Goal: Ask a question

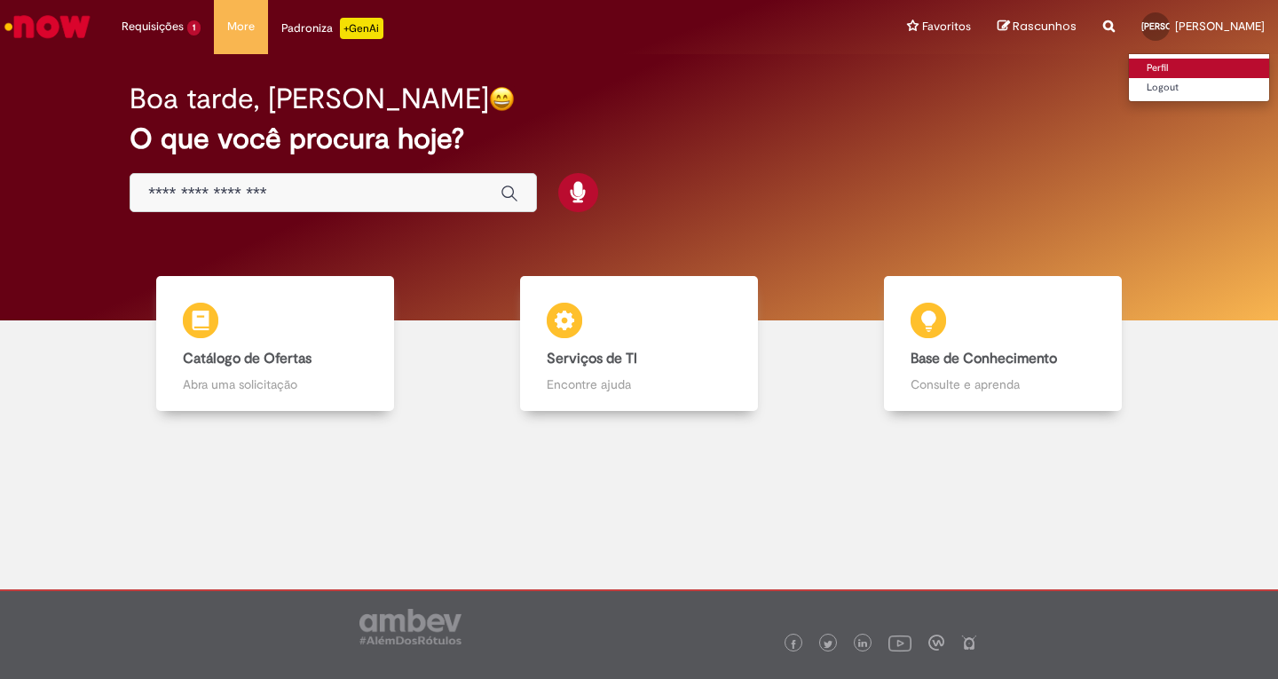
click at [1171, 65] on link "Perfil" at bounding box center [1199, 69] width 140 height 20
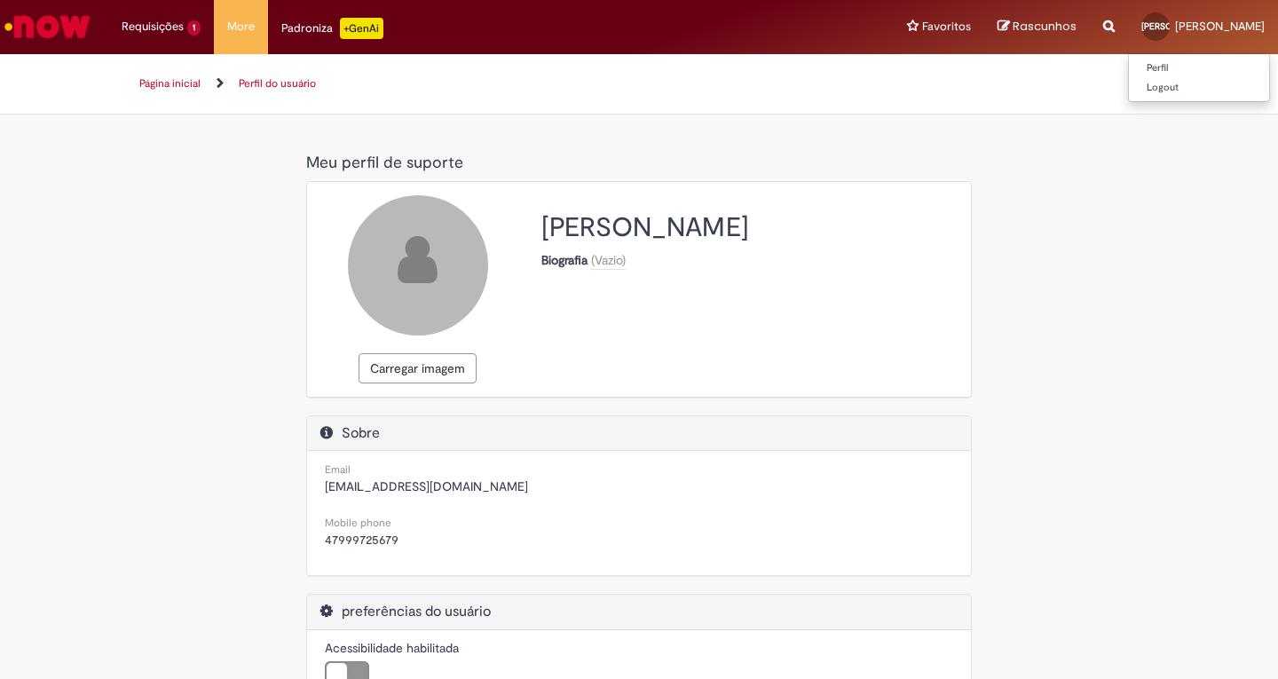
click at [1200, 30] on span "[PERSON_NAME]" at bounding box center [1220, 26] width 90 height 15
click at [1155, 148] on div "**********" at bounding box center [639, 497] width 1278 height 703
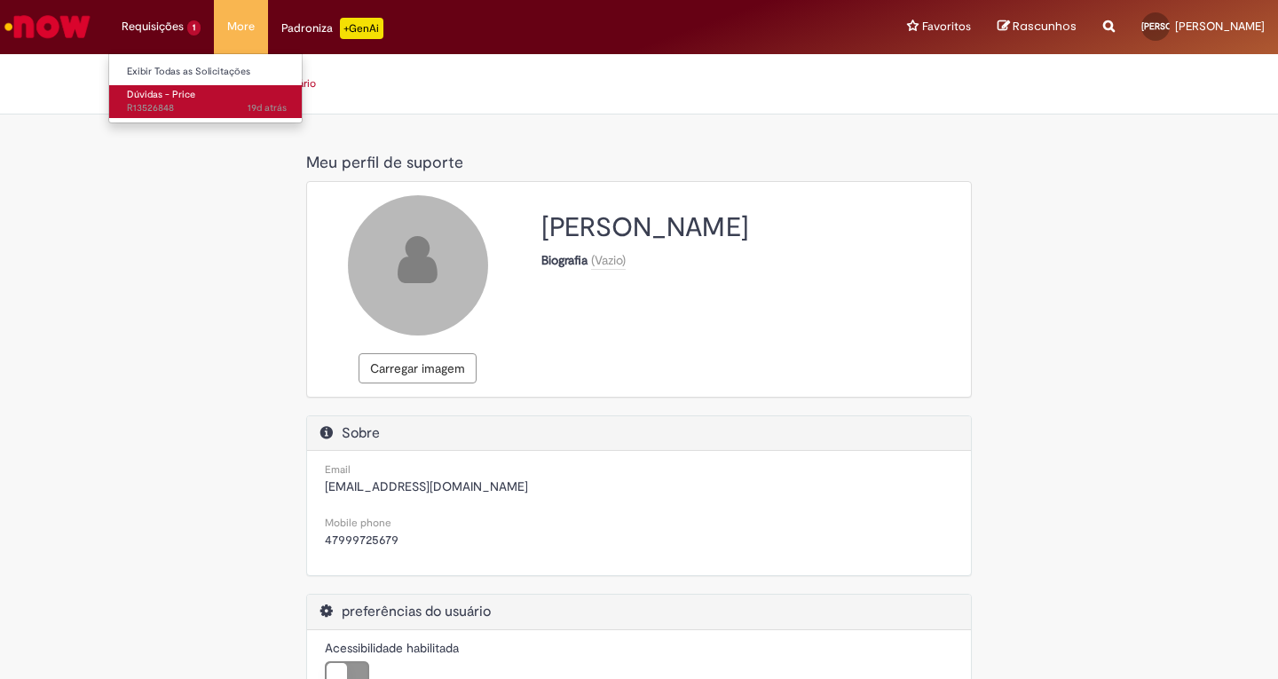
click at [146, 96] on span "Dúvidas - Price" at bounding box center [161, 94] width 68 height 13
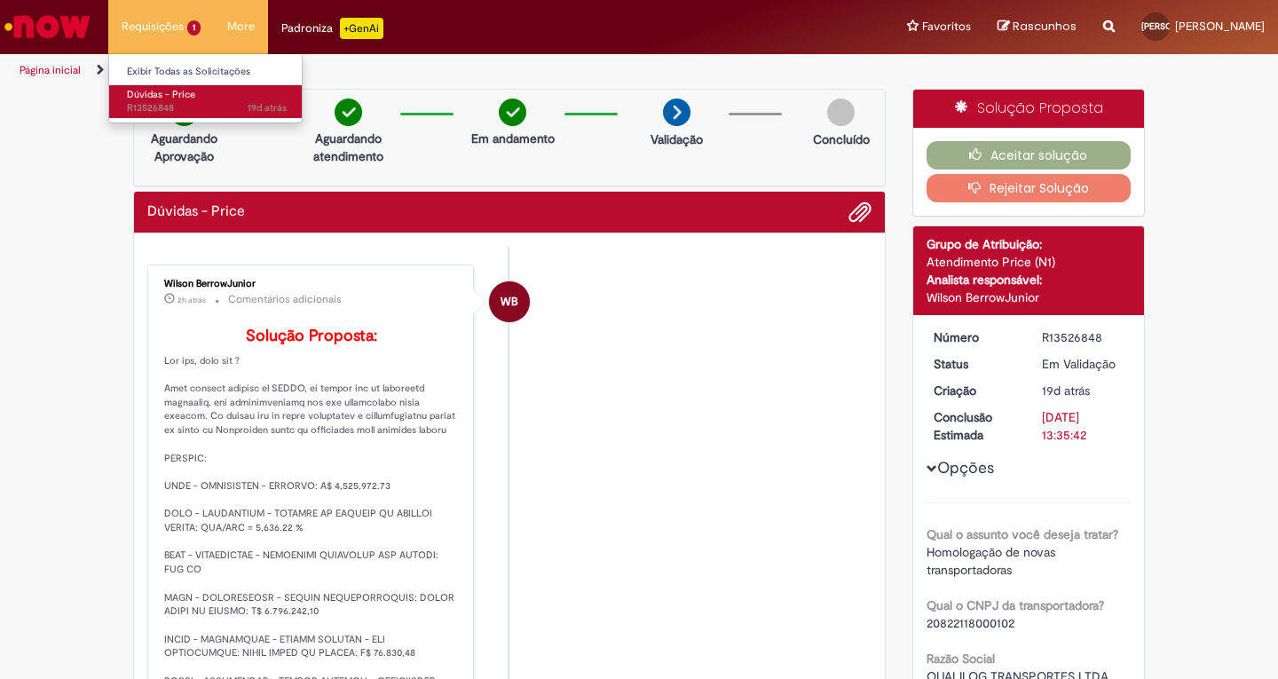
click at [162, 100] on span "Dúvidas - Price" at bounding box center [161, 94] width 68 height 13
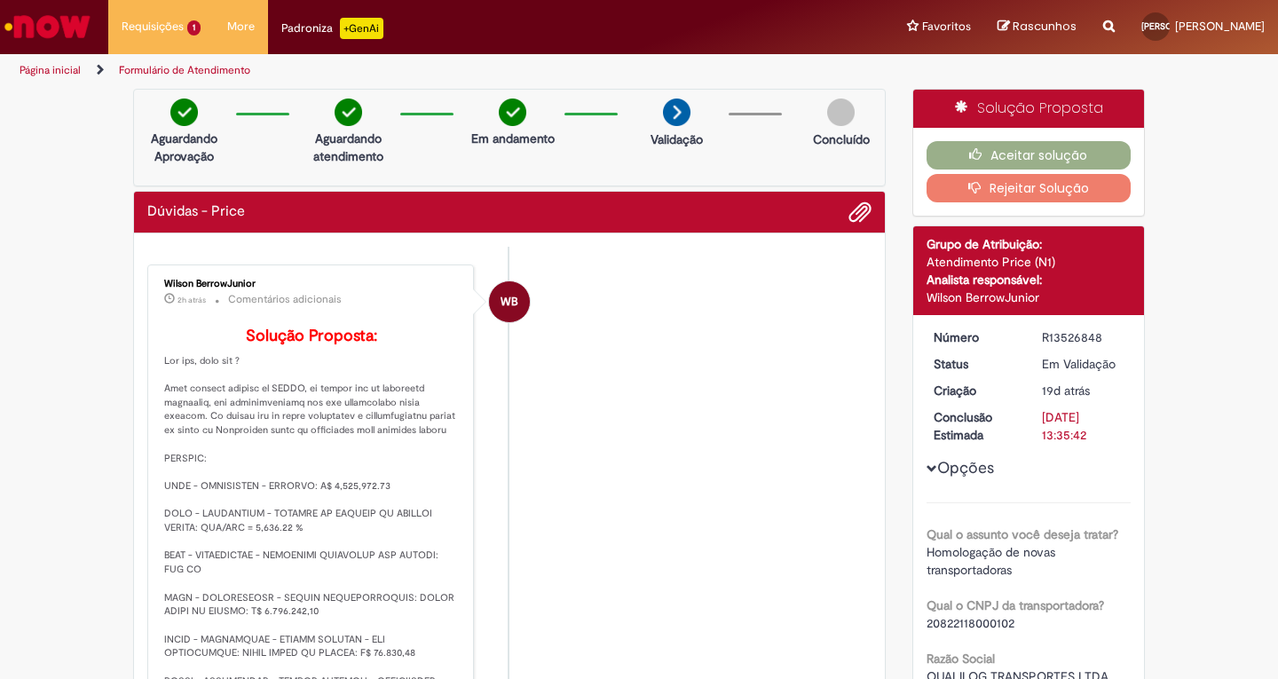
click at [633, 350] on li "WB Wilson BerrowJunior 2h atrás 2 horas atrás Comentários adicionais Solução Pr…" at bounding box center [509, 581] width 724 height 634
click at [309, 36] on div "Padroniza +GenAi" at bounding box center [332, 28] width 102 height 21
